Goal: Information Seeking & Learning: Find specific page/section

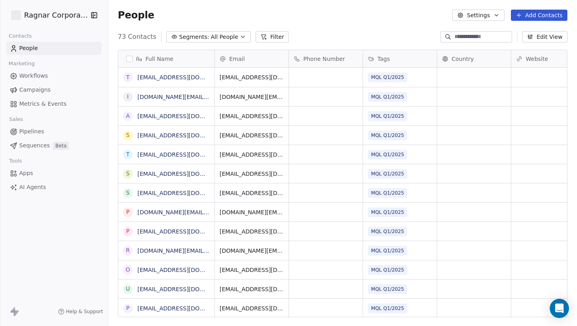
scroll to position [287, 469]
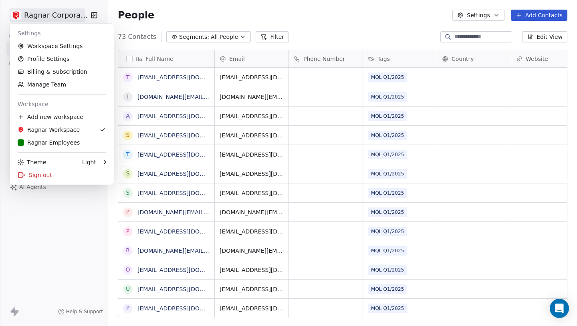
click at [70, 14] on html "Ragnar Corporation Contacts People Marketing Workflows Campaigns Metrics & Even…" at bounding box center [288, 163] width 577 height 326
click at [56, 140] on div "R Ragnar Employees" at bounding box center [49, 143] width 62 height 8
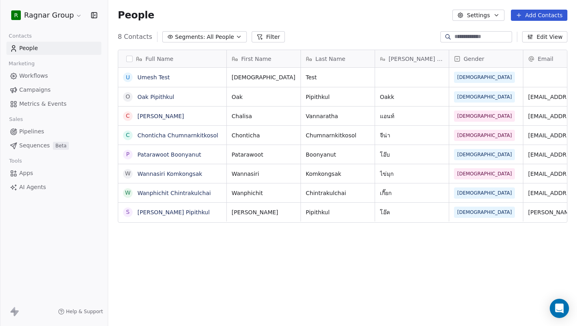
click at [260, 36] on button "Filter" at bounding box center [268, 36] width 33 height 11
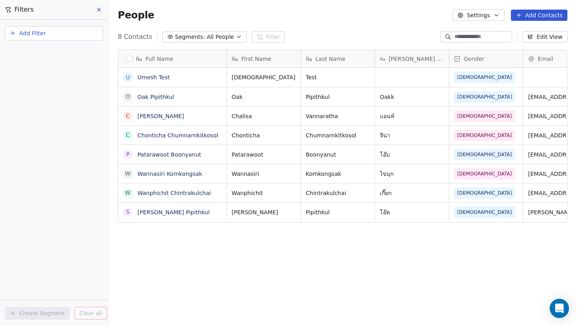
click at [38, 36] on span "Add Filter" at bounding box center [32, 33] width 26 height 8
click at [35, 55] on span "Contact properties" at bounding box center [39, 52] width 52 height 8
type input "*"
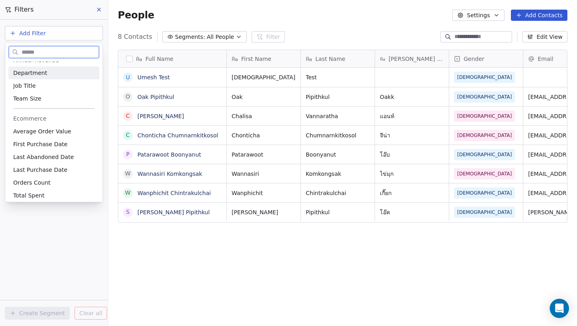
click at [18, 70] on span "Department" at bounding box center [30, 73] width 34 height 8
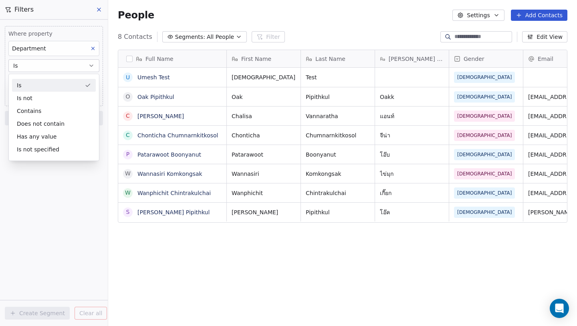
click at [38, 88] on div "Is" at bounding box center [54, 85] width 84 height 13
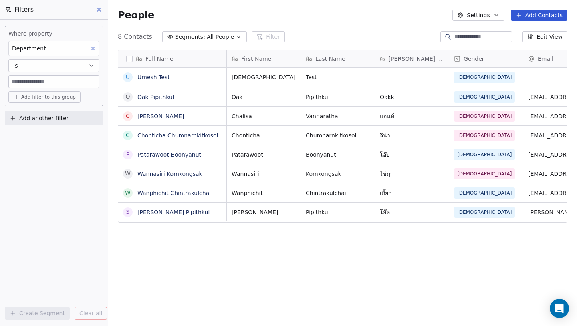
click at [35, 84] on input at bounding box center [54, 82] width 90 height 12
type input "*****"
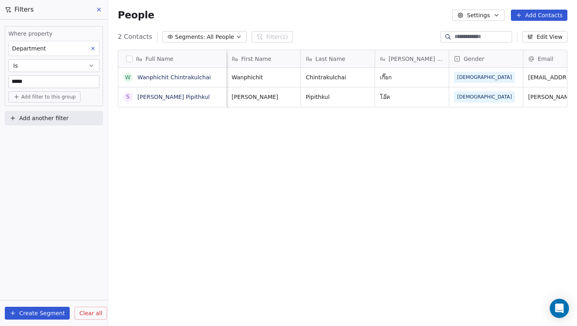
scroll to position [0, 251]
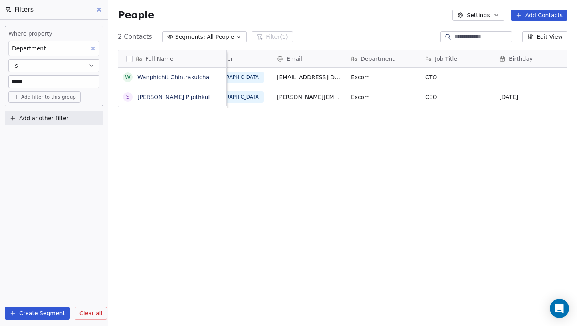
drag, startPoint x: 47, startPoint y: 84, endPoint x: 5, endPoint y: 81, distance: 42.2
click at [5, 81] on div "Where property Department Is ***** Add filter to this group" at bounding box center [54, 66] width 98 height 80
click at [93, 65] on icon "button" at bounding box center [91, 66] width 6 height 6
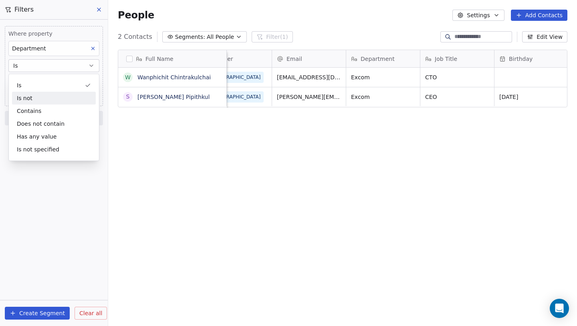
click at [56, 98] on div "Is not" at bounding box center [54, 98] width 84 height 13
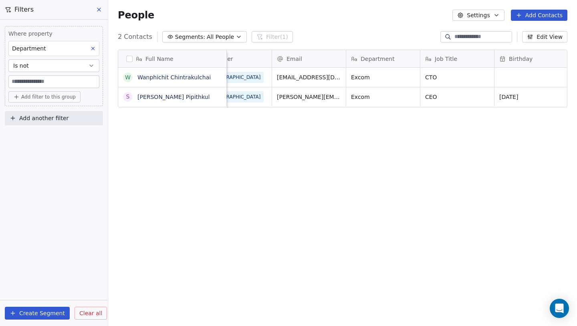
click at [44, 83] on input at bounding box center [54, 82] width 90 height 12
type input "*****"
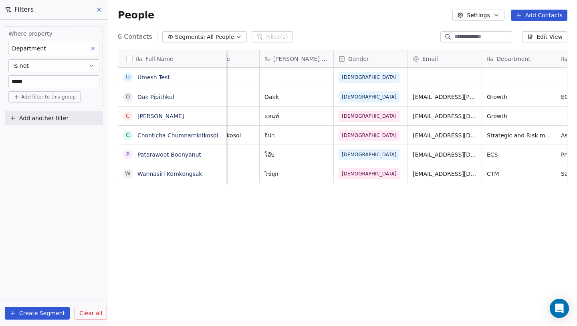
scroll to position [0, 309]
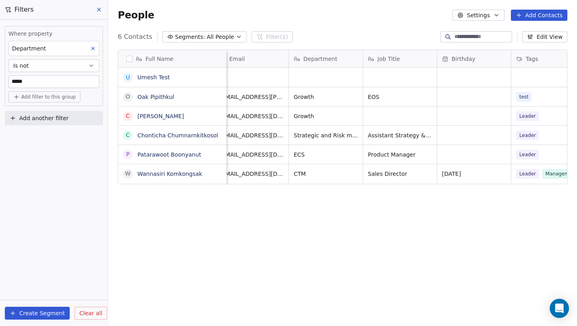
click at [69, 43] on div "Department" at bounding box center [53, 48] width 91 height 15
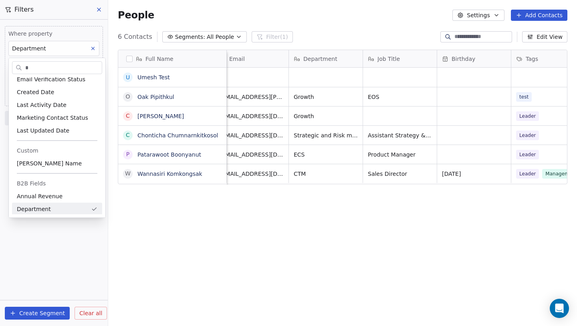
scroll to position [0, 0]
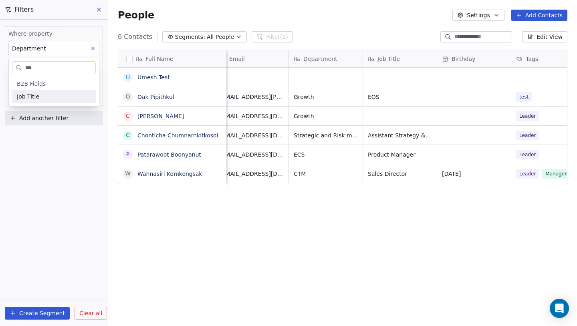
type input "***"
click at [44, 96] on div "Job Title" at bounding box center [54, 97] width 74 height 8
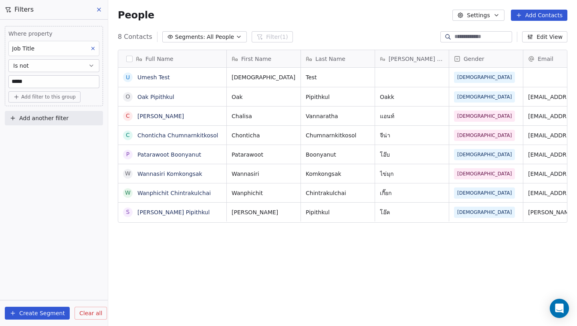
click at [43, 69] on button "Is not" at bounding box center [53, 65] width 91 height 13
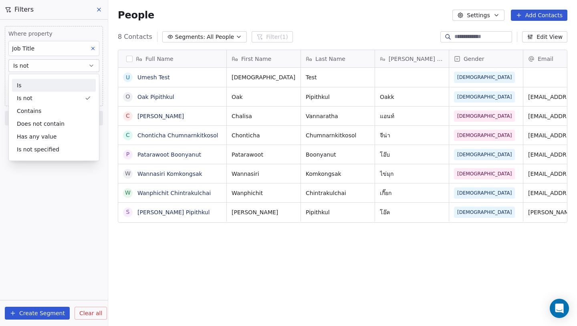
click at [41, 86] on div "Is" at bounding box center [54, 85] width 84 height 13
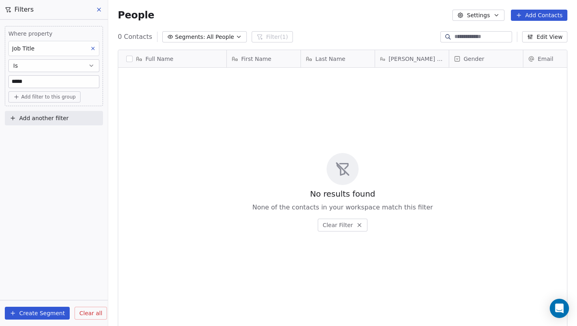
click at [39, 72] on button "Is" at bounding box center [53, 65] width 91 height 13
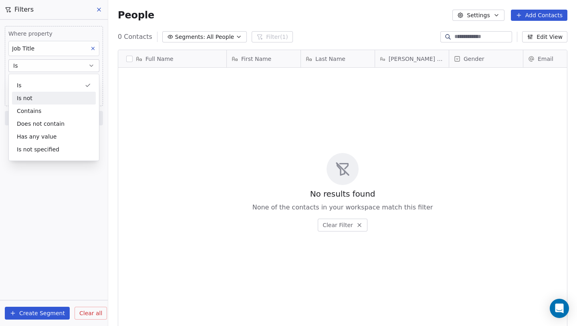
click at [40, 98] on div "Is not" at bounding box center [54, 98] width 84 height 13
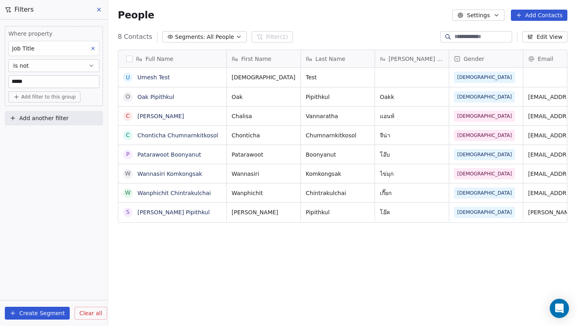
drag, startPoint x: 40, startPoint y: 82, endPoint x: 2, endPoint y: 80, distance: 37.7
click at [2, 80] on div "Where property Job Title Is not ***** Add filter to this group Add another filt…" at bounding box center [54, 74] width 108 height 109
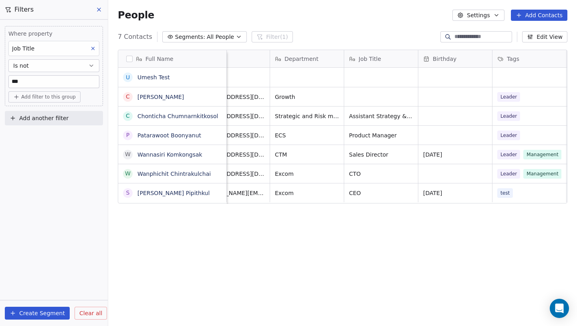
click at [55, 64] on button "Is not" at bounding box center [53, 65] width 91 height 13
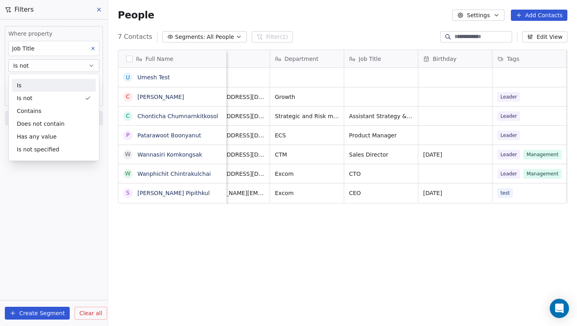
click at [48, 84] on div "Is" at bounding box center [54, 85] width 84 height 13
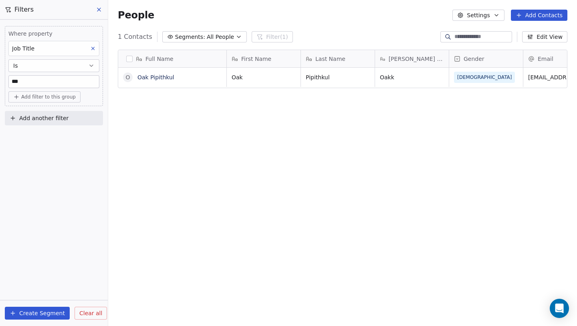
click at [60, 80] on input "***" at bounding box center [54, 82] width 90 height 12
type input "*"
type input "***"
click at [46, 50] on div "Job Title" at bounding box center [53, 48] width 91 height 15
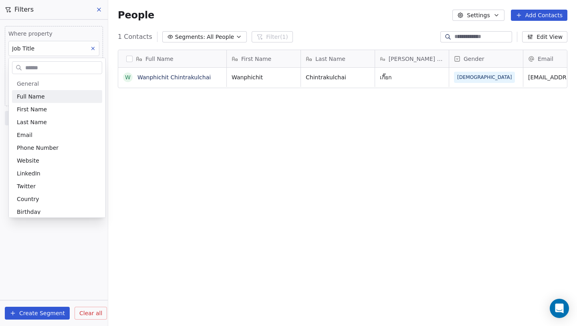
click at [53, 46] on html "R Ragnar Group Contacts People Marketing Workflows Campaigns Metrics & Events S…" at bounding box center [288, 163] width 577 height 326
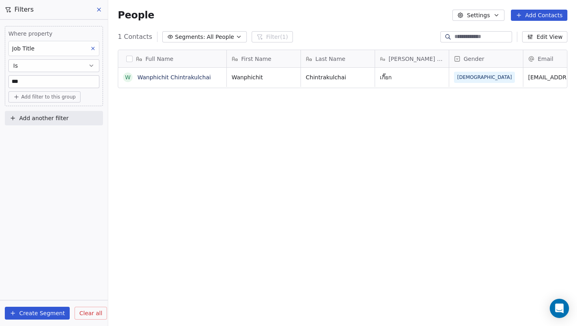
click at [92, 48] on icon at bounding box center [93, 49] width 6 height 6
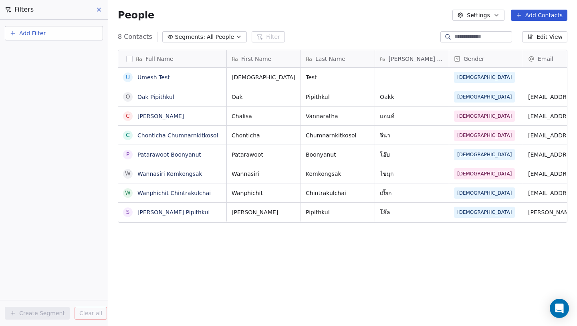
click at [42, 33] on span "Add Filter" at bounding box center [32, 33] width 26 height 8
click at [39, 55] on span "Contact properties" at bounding box center [39, 52] width 52 height 8
type input "******"
click at [19, 83] on span "Gender" at bounding box center [23, 81] width 21 height 8
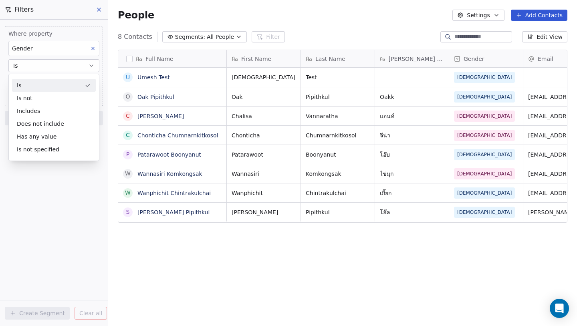
click at [31, 84] on div "Is" at bounding box center [54, 85] width 84 height 13
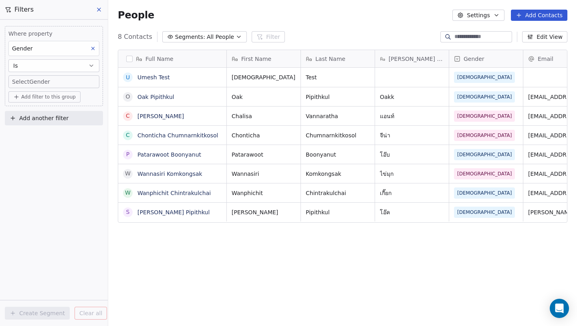
click at [31, 84] on body "R Ragnar Group Contacts People Marketing Workflows Campaigns Metrics & Events S…" at bounding box center [288, 163] width 577 height 326
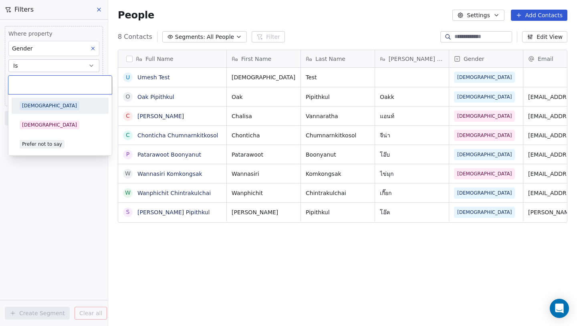
click at [33, 105] on span "[DEMOGRAPHIC_DATA]" at bounding box center [50, 105] width 60 height 9
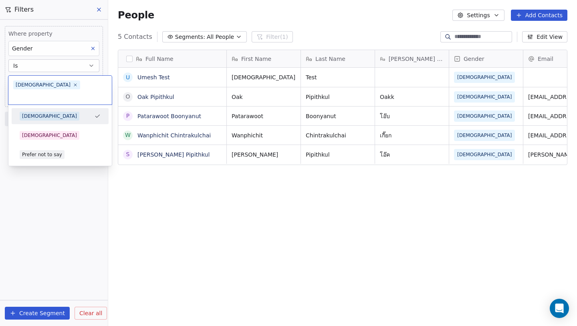
click at [52, 81] on body "R Ragnar Group Contacts People Marketing Workflows Campaigns Metrics & Events S…" at bounding box center [288, 163] width 577 height 326
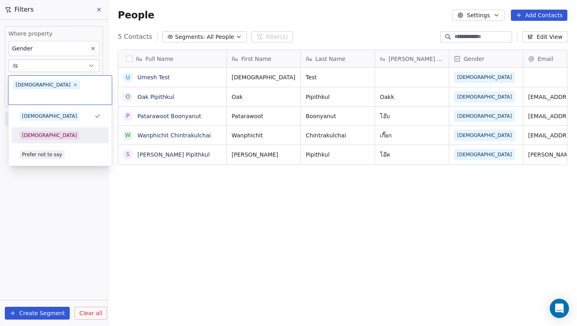
click at [40, 131] on span "[DEMOGRAPHIC_DATA]" at bounding box center [50, 135] width 60 height 9
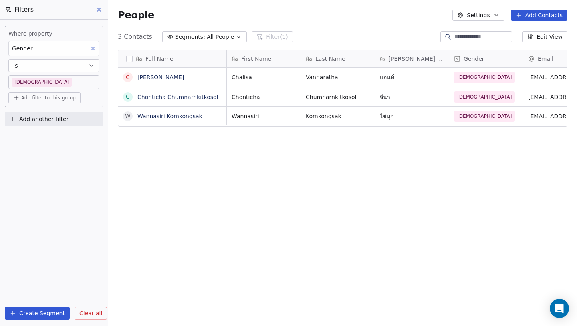
click at [51, 87] on body "R Ragnar Group Contacts People Marketing Workflows Campaigns Metrics & Events S…" at bounding box center [288, 163] width 577 height 326
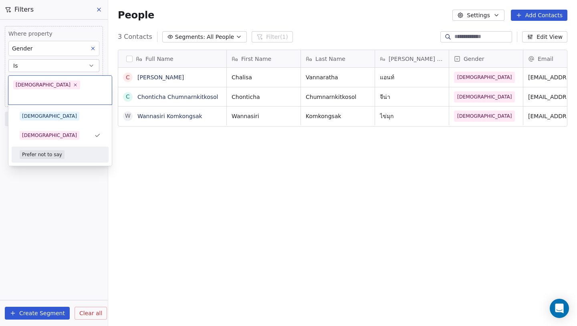
click at [47, 150] on span "Prefer not to say" at bounding box center [42, 154] width 45 height 9
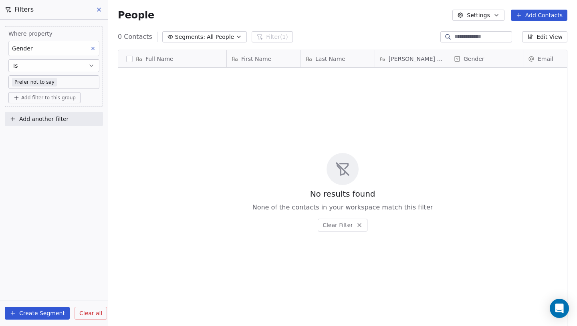
click at [61, 83] on body "R Ragnar Group Contacts People Marketing Workflows Campaigns Metrics & Events S…" at bounding box center [288, 163] width 577 height 326
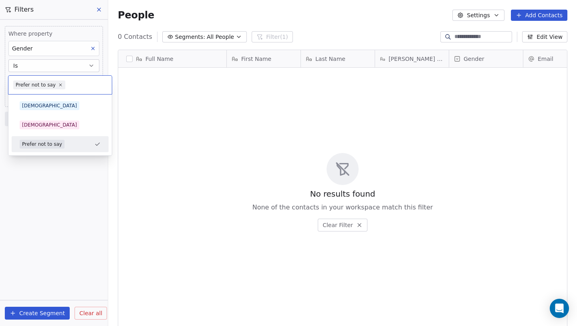
click at [345, 140] on html "R Ragnar Group Contacts People Marketing Workflows Campaigns Metrics & Events S…" at bounding box center [288, 163] width 577 height 326
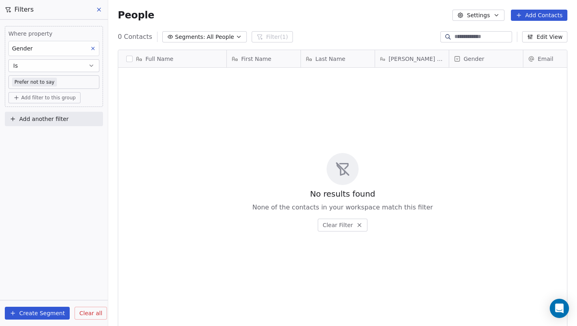
click at [86, 41] on div "Gender" at bounding box center [53, 48] width 91 height 15
type input "****"
click at [41, 97] on span "[PERSON_NAME] Name" at bounding box center [49, 97] width 65 height 8
click at [42, 82] on input at bounding box center [54, 82] width 90 height 12
type input "****"
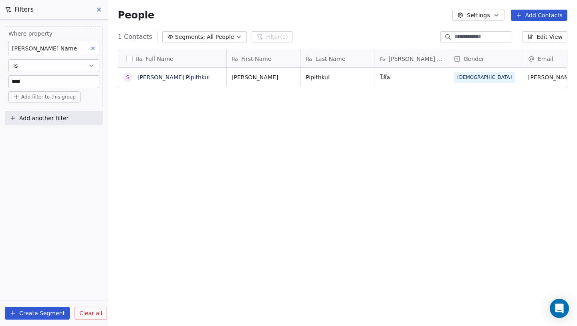
drag, startPoint x: 27, startPoint y: 79, endPoint x: 0, endPoint y: 83, distance: 27.5
click at [0, 83] on div "Where property Nick Name Is **** Add filter to this group Add another filter" at bounding box center [54, 74] width 108 height 109
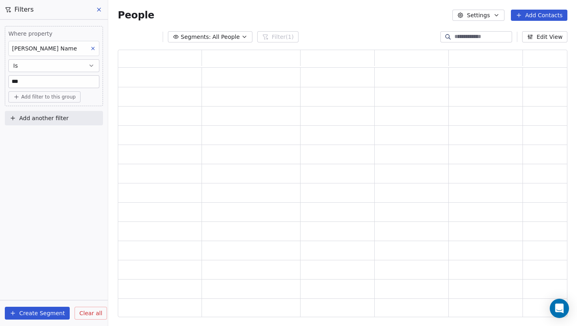
click at [51, 84] on input "***" at bounding box center [54, 82] width 90 height 12
type input "*"
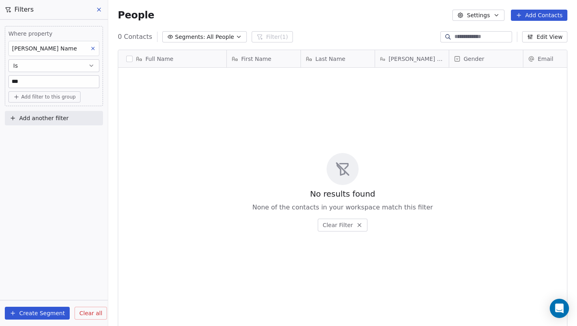
type input "***"
click at [86, 313] on span "Clear all" at bounding box center [90, 313] width 23 height 8
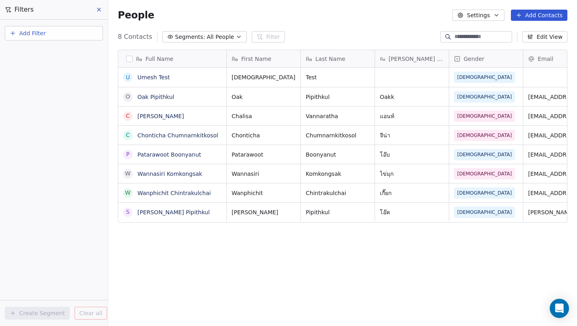
click at [40, 24] on div "Add Filter" at bounding box center [54, 32] width 108 height 24
click at [26, 34] on span "Add Filter" at bounding box center [32, 33] width 26 height 8
click at [32, 48] on span "Contact properties" at bounding box center [39, 52] width 52 height 8
type input "****"
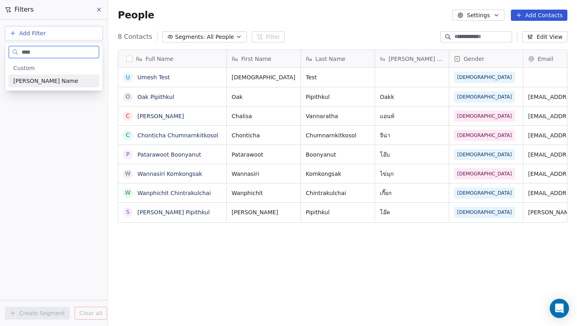
click at [30, 84] on span "[PERSON_NAME] Name" at bounding box center [45, 81] width 65 height 8
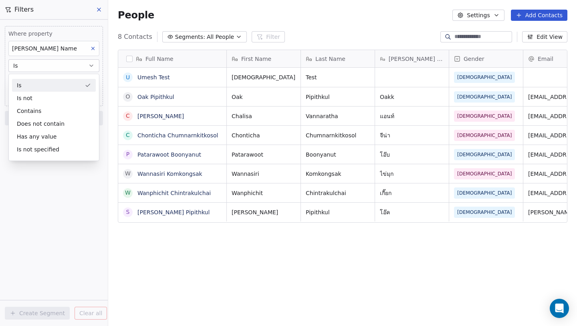
click at [32, 83] on div "Is" at bounding box center [54, 85] width 84 height 13
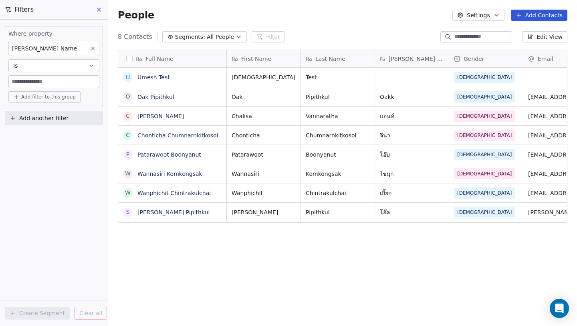
click at [32, 81] on input at bounding box center [54, 82] width 90 height 12
type input "****"
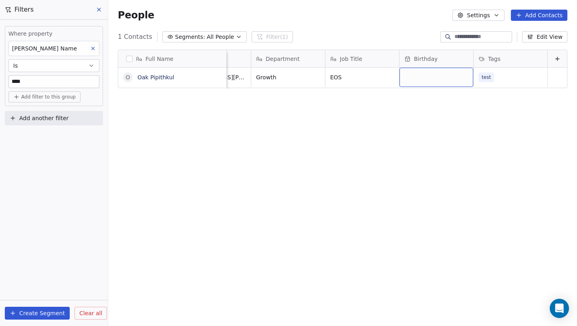
click at [94, 48] on icon at bounding box center [93, 48] width 3 height 3
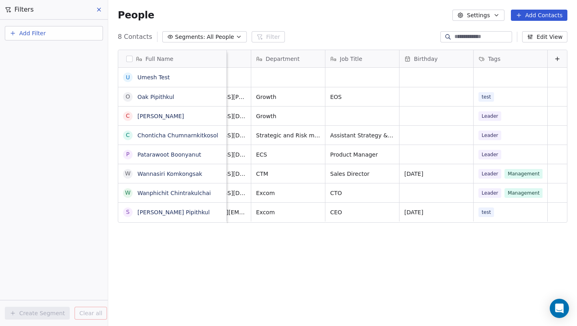
click at [284, 253] on div "Full Name U [PERSON_NAME] Test O Oak Pipithkul C [PERSON_NAME] C Chonticha Chum…" at bounding box center [342, 186] width 469 height 287
click at [372, 26] on div "People Settings Add Contacts" at bounding box center [342, 15] width 469 height 30
click at [558, 303] on div "Open Intercom Messenger" at bounding box center [559, 308] width 21 height 21
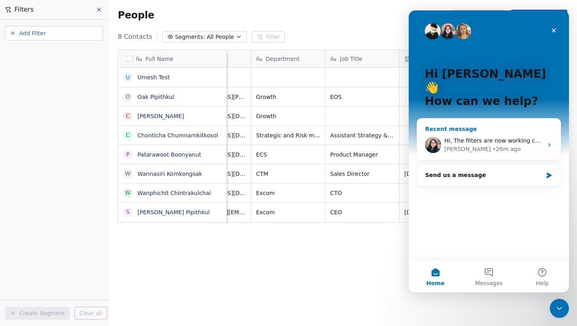
click at [502, 145] on div "[PERSON_NAME] • 26m ago" at bounding box center [494, 149] width 99 height 8
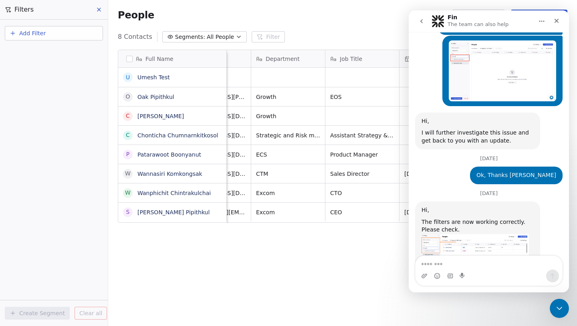
scroll to position [481, 0]
click at [557, 22] on icon "Close" at bounding box center [557, 21] width 6 height 6
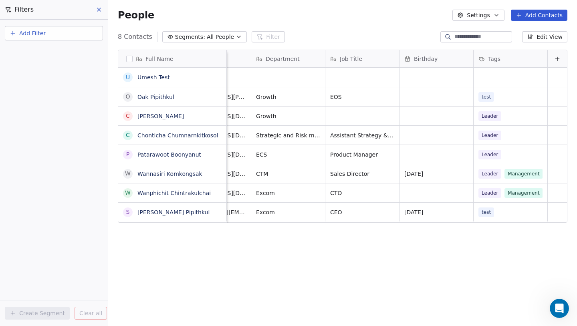
scroll to position [0, 0]
